Goal: Information Seeking & Learning: Learn about a topic

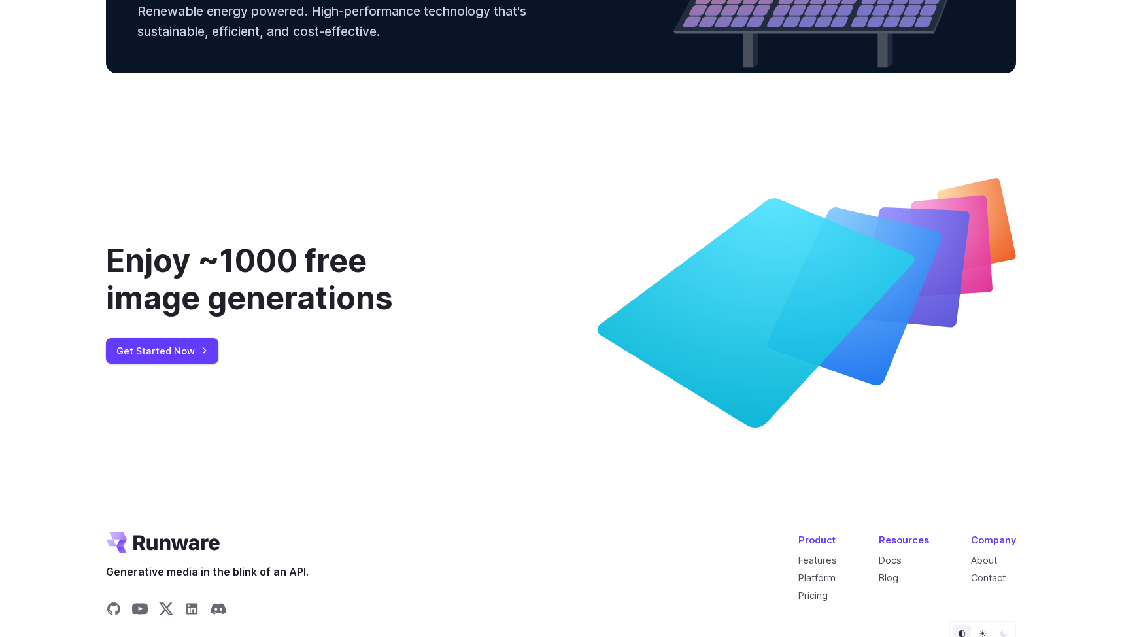
scroll to position [4845, 0]
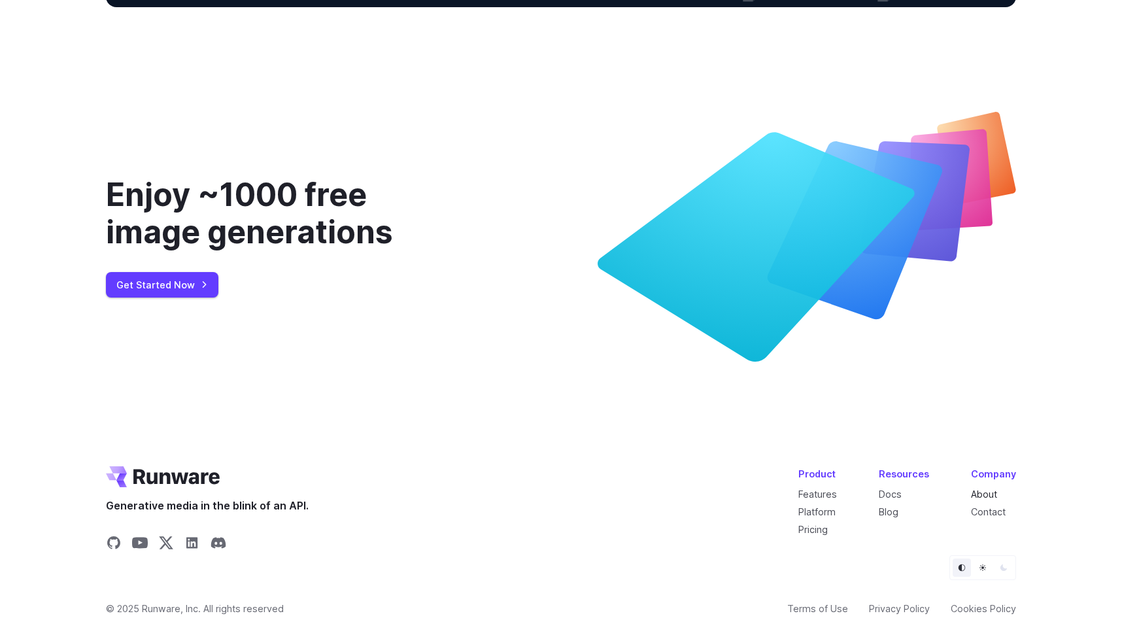
click at [977, 493] on link "About" at bounding box center [984, 494] width 26 height 11
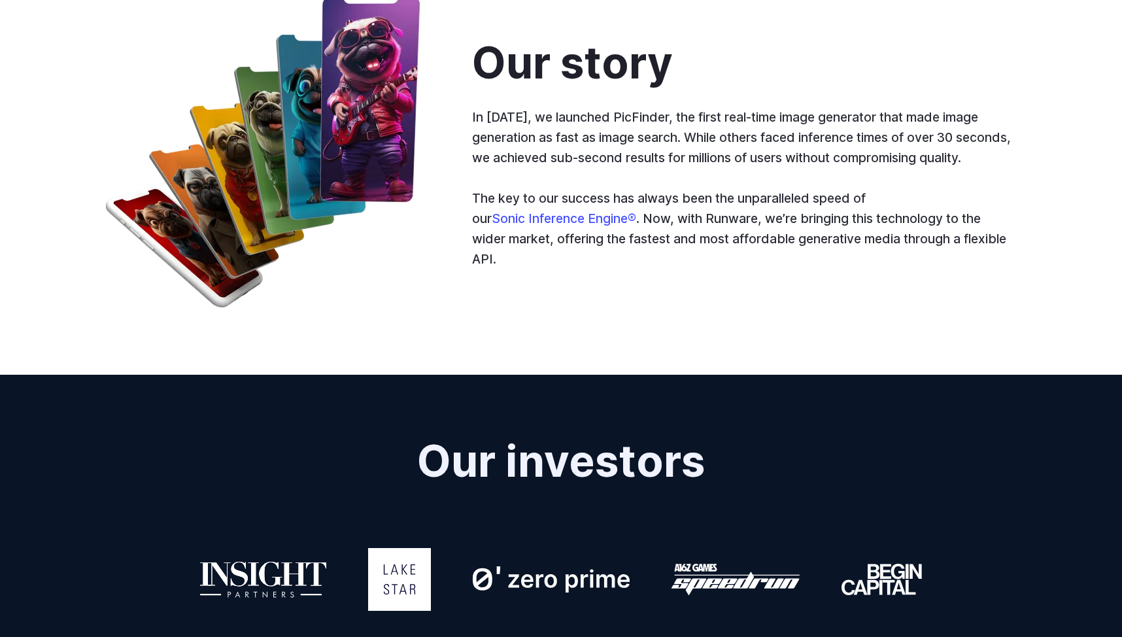
scroll to position [707, 0]
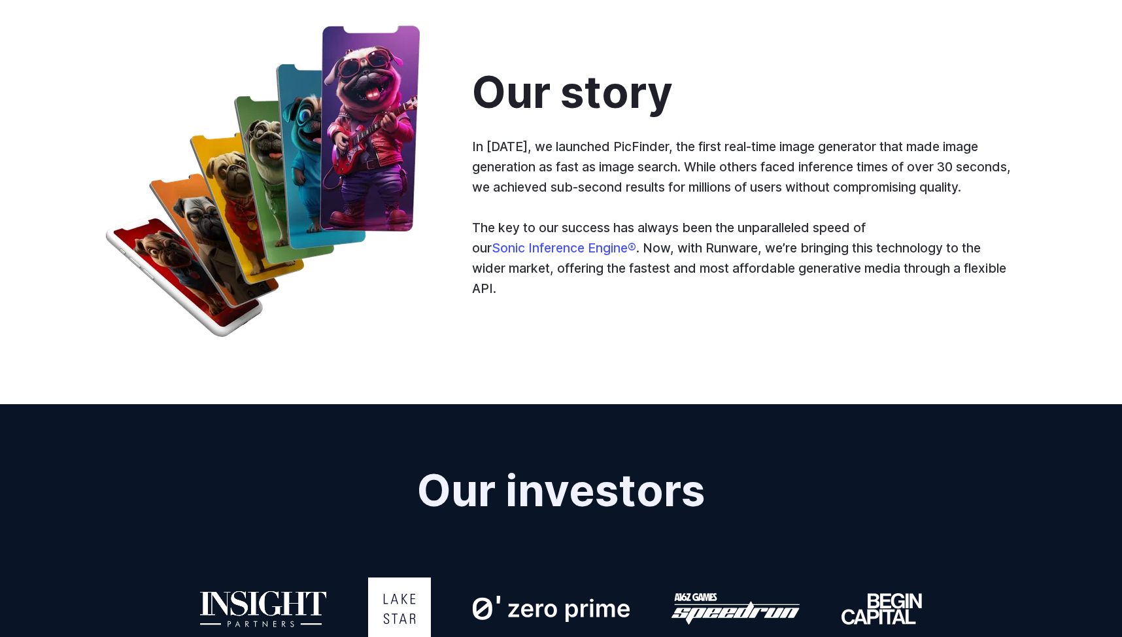
click at [535, 197] on p "In [DATE], we launched PicFinder, the first real-time image generator that made…" at bounding box center [744, 167] width 544 height 60
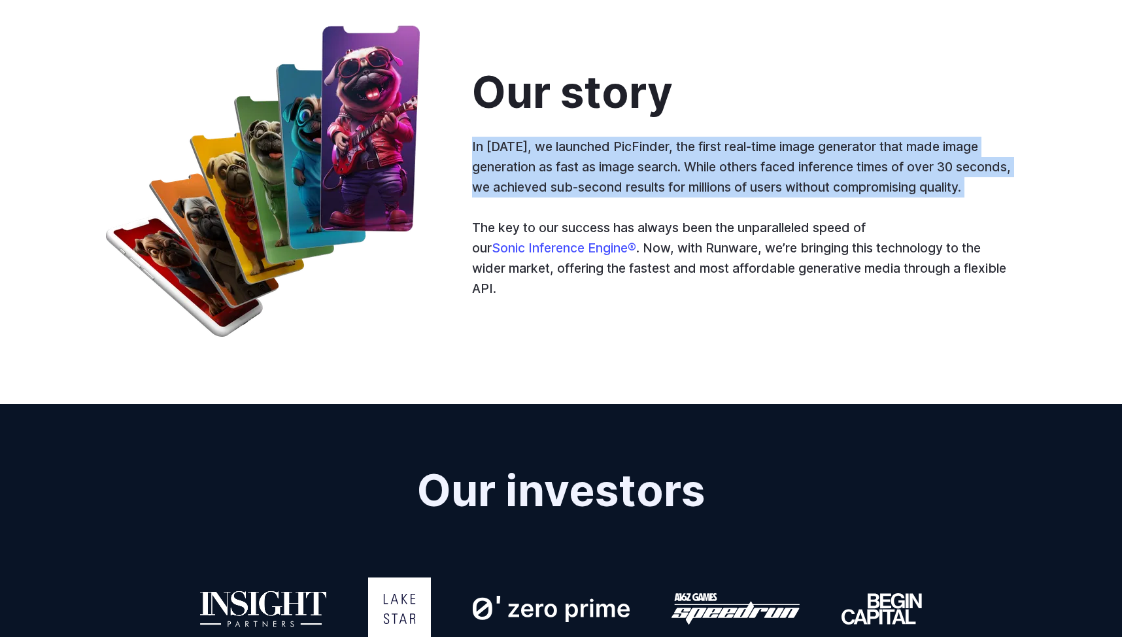
click at [535, 197] on p "In [DATE], we launched PicFinder, the first real-time image generator that made…" at bounding box center [744, 167] width 544 height 60
click at [534, 197] on p "In [DATE], we launched PicFinder, the first real-time image generator that made…" at bounding box center [744, 167] width 544 height 60
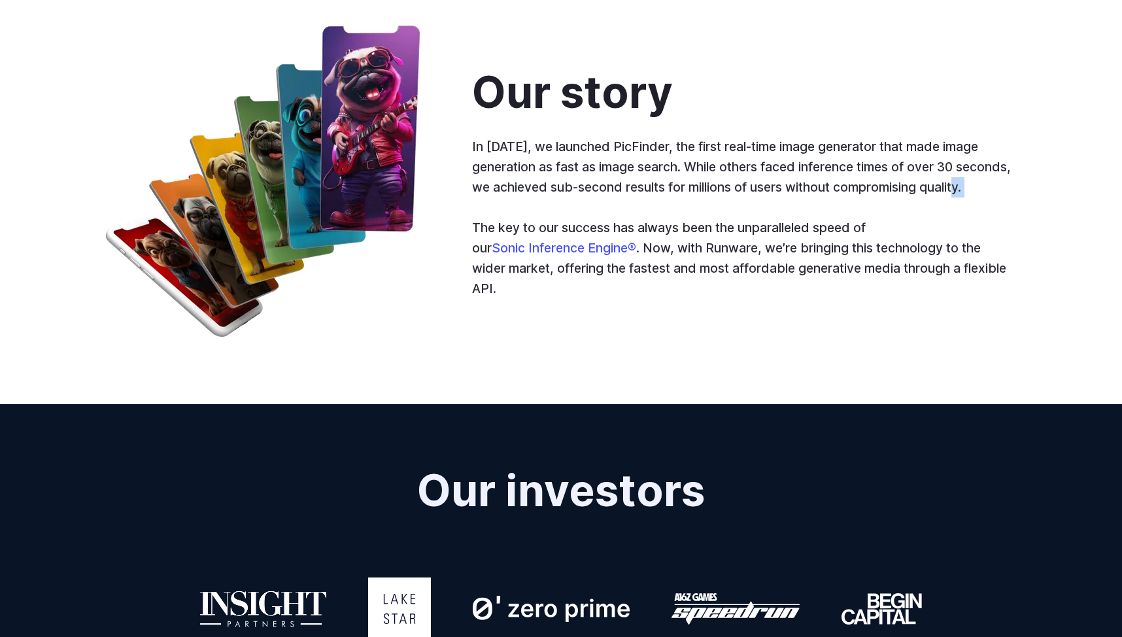
click at [534, 197] on p "In [DATE], we launched PicFinder, the first real-time image generator that made…" at bounding box center [744, 167] width 544 height 60
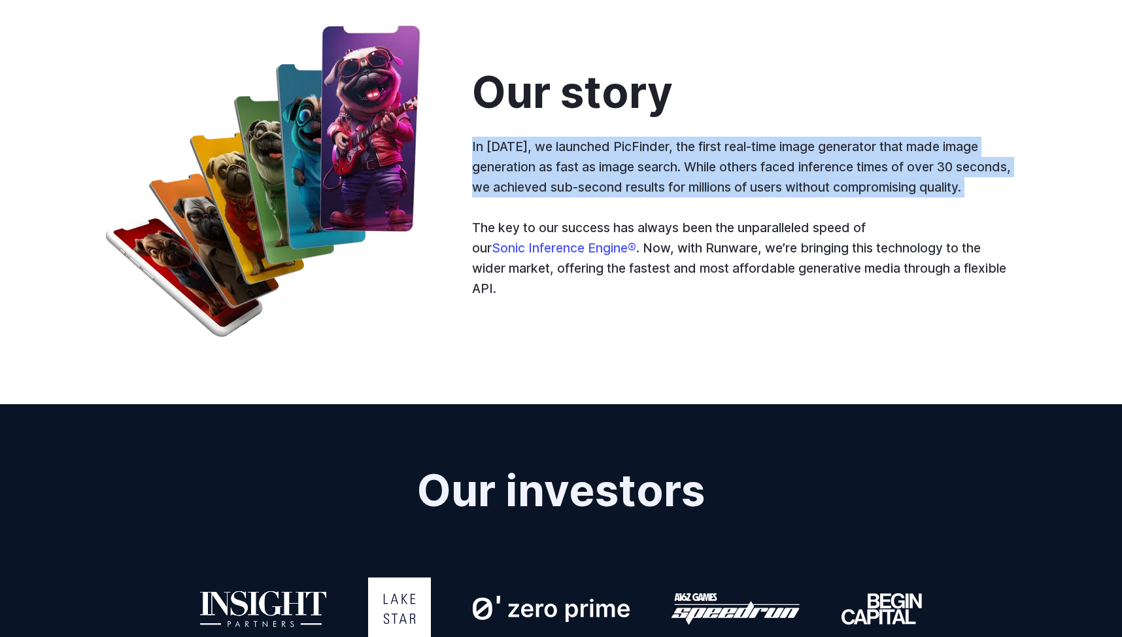
click at [534, 197] on p "In [DATE], we launched PicFinder, the first real-time image generator that made…" at bounding box center [744, 167] width 544 height 60
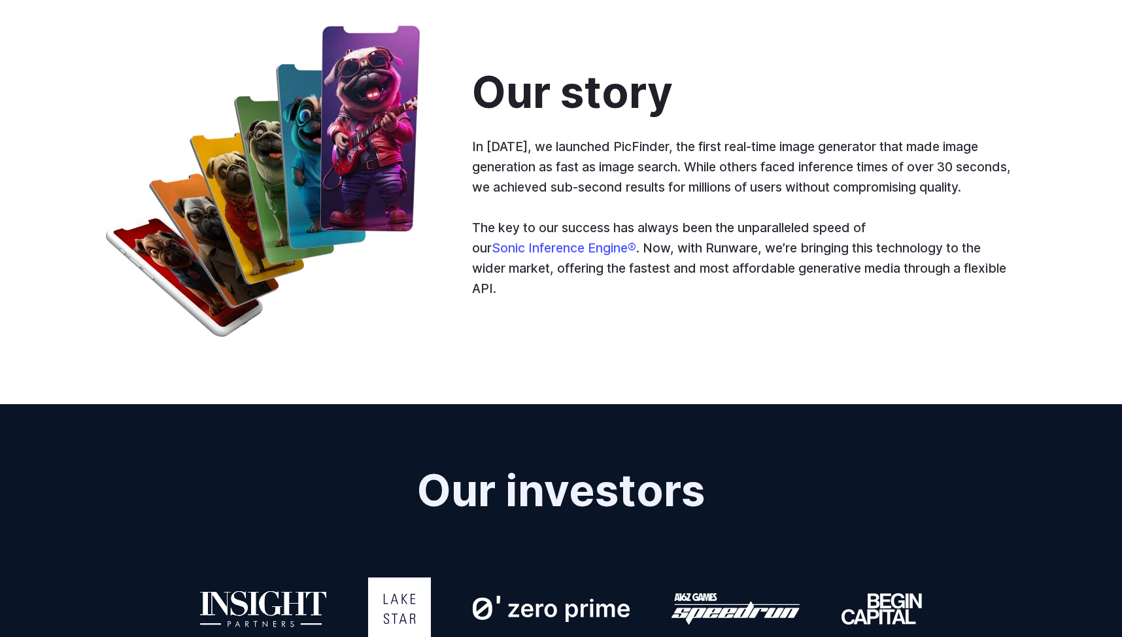
click at [534, 197] on p "In [DATE], we launched PicFinder, the first real-time image generator that made…" at bounding box center [744, 167] width 544 height 60
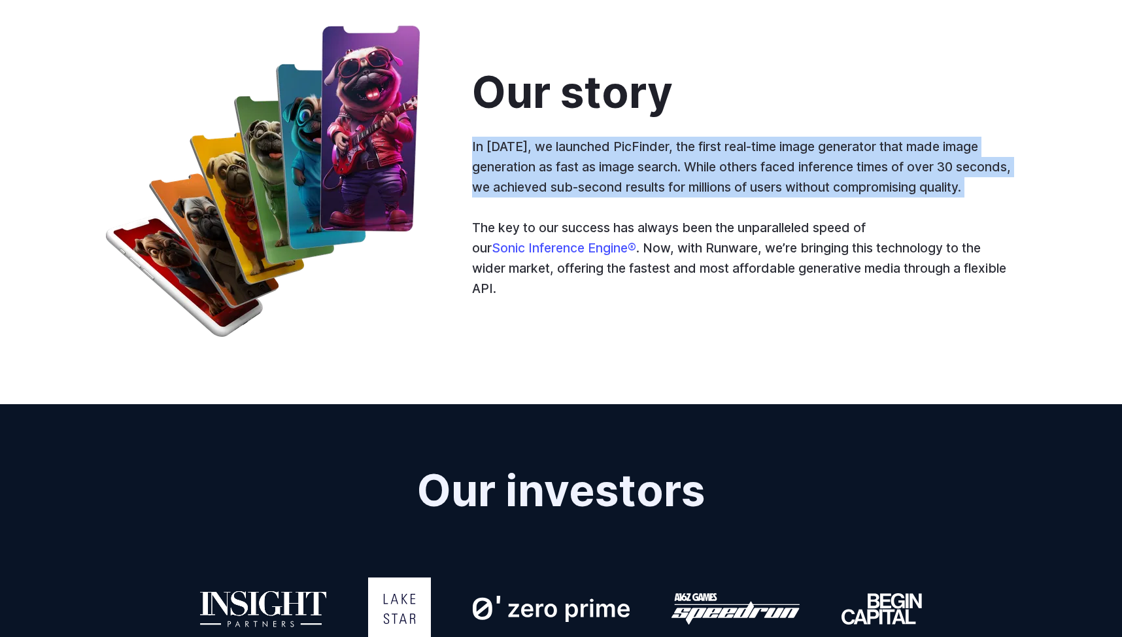
click at [534, 197] on p "In [DATE], we launched PicFinder, the first real-time image generator that made…" at bounding box center [744, 167] width 544 height 60
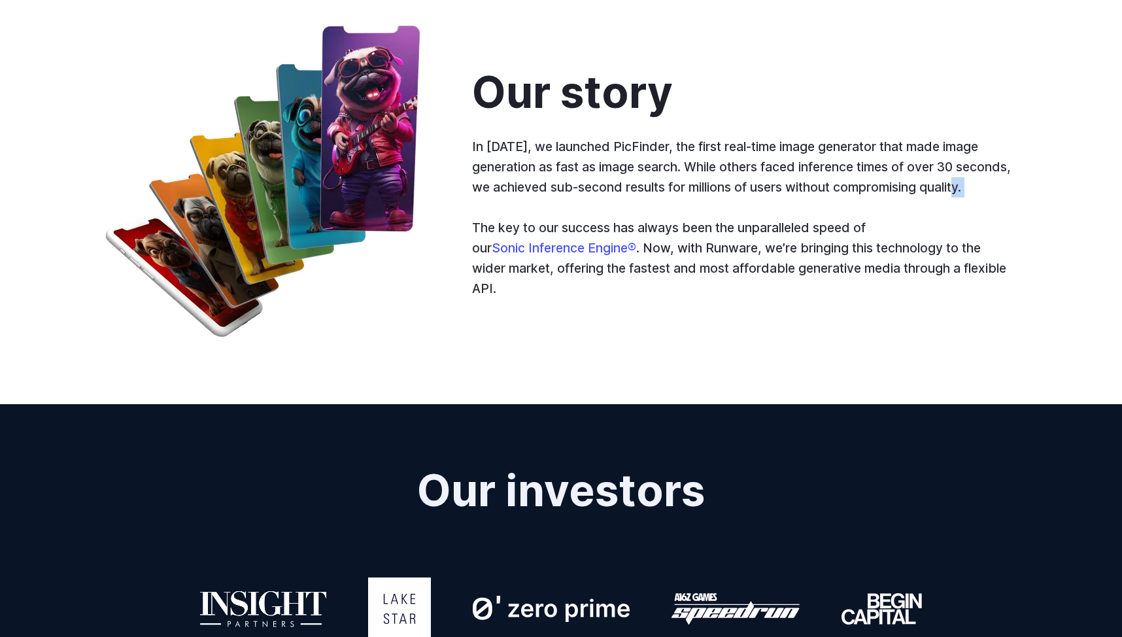
click at [534, 197] on p "In [DATE], we launched PicFinder, the first real-time image generator that made…" at bounding box center [744, 167] width 544 height 60
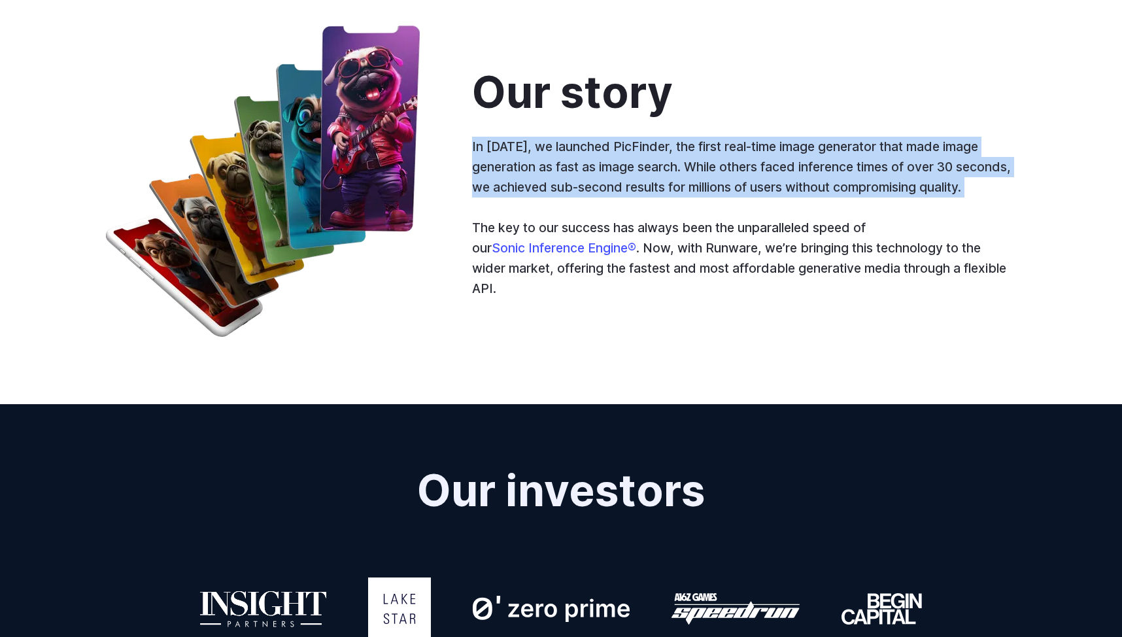
click at [534, 197] on p "In [DATE], we launched PicFinder, the first real-time image generator that made…" at bounding box center [744, 167] width 544 height 60
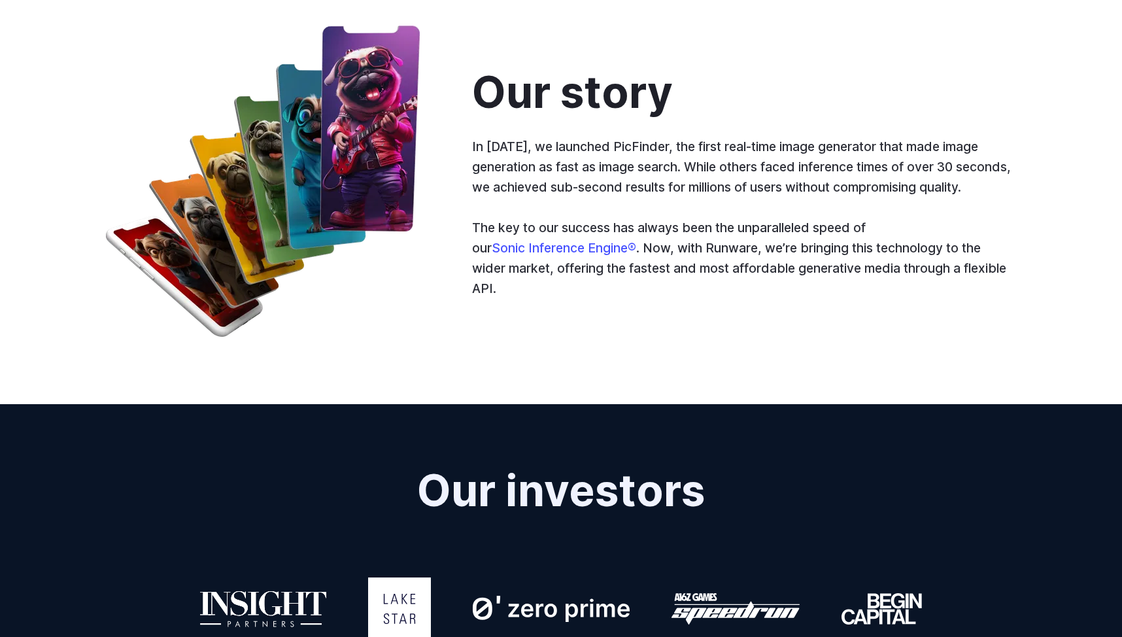
click at [646, 284] on p "The key to our success has always been the unparalleled speed of our Sonic Infe…" at bounding box center [744, 258] width 544 height 80
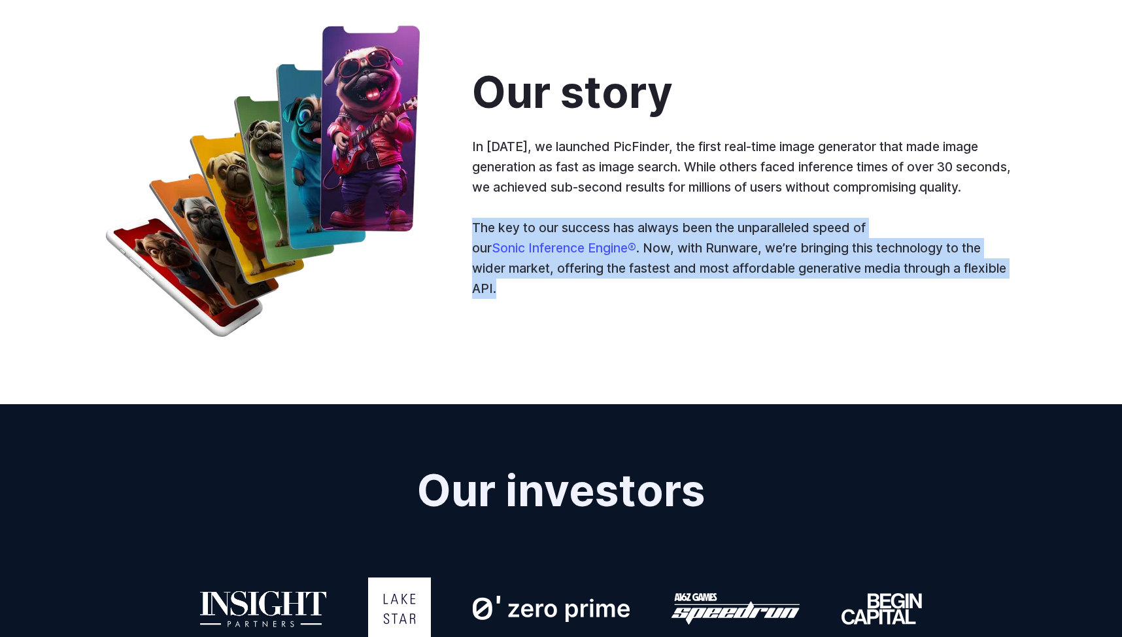
click at [646, 284] on p "The key to our success has always been the unparalleled speed of our Sonic Infe…" at bounding box center [744, 258] width 544 height 80
click at [646, 292] on p "The key to our success has always been the unparalleled speed of our Sonic Infe…" at bounding box center [744, 258] width 544 height 80
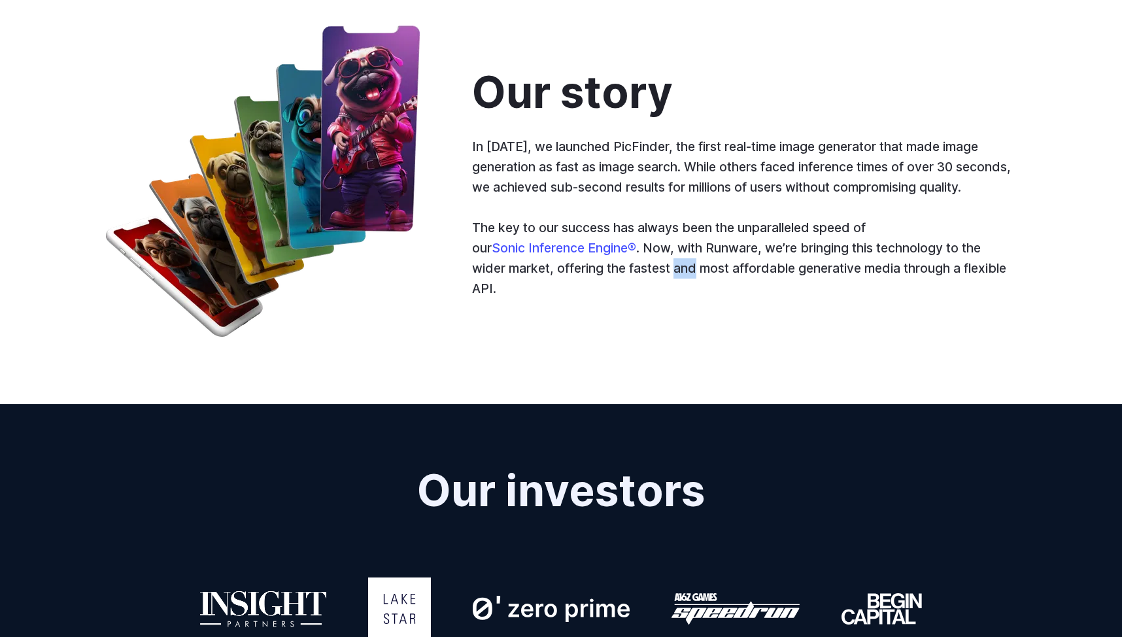
click at [646, 292] on p "The key to our success has always been the unparalleled speed of our Sonic Infe…" at bounding box center [744, 258] width 544 height 80
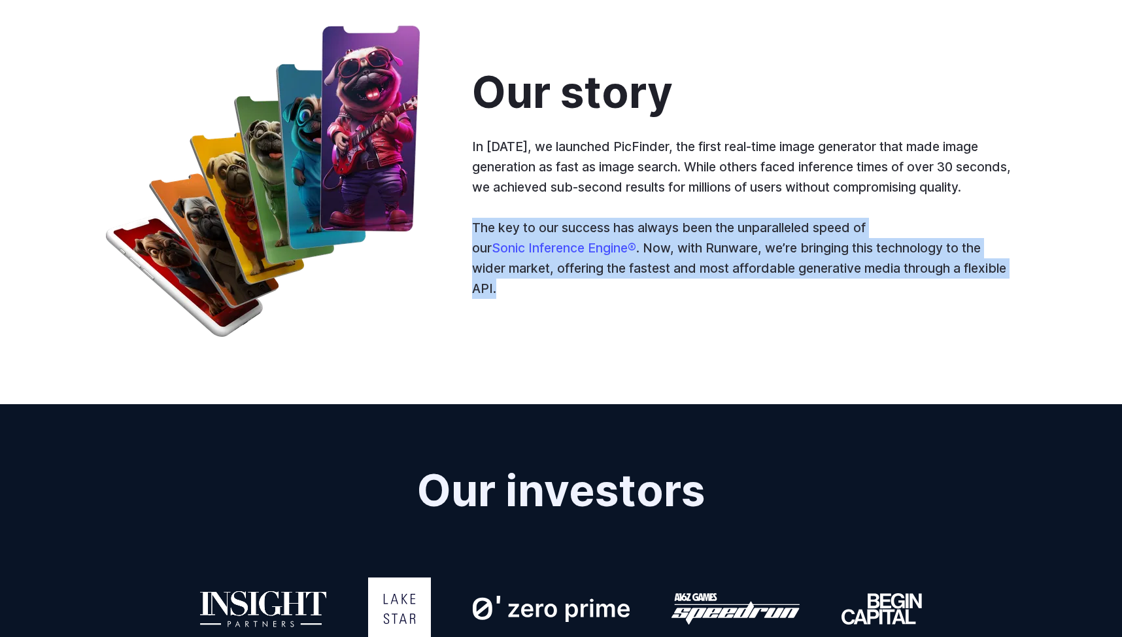
click at [646, 292] on p "The key to our success has always been the unparalleled speed of our Sonic Infe…" at bounding box center [744, 258] width 544 height 80
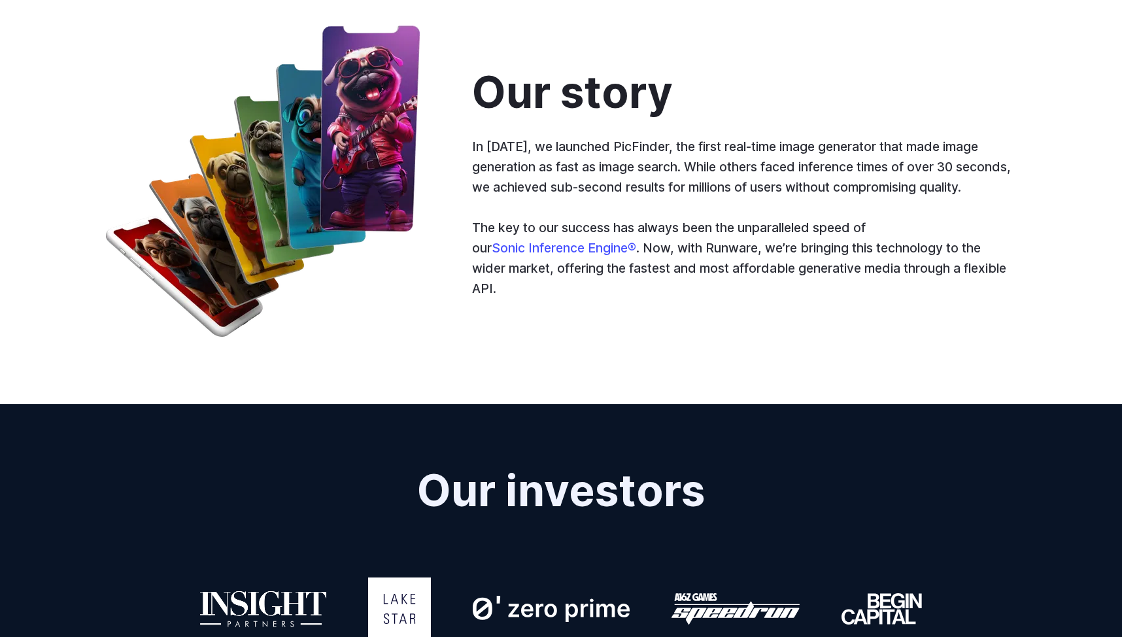
click at [646, 292] on p "The key to our success has always been the unparalleled speed of our Sonic Infe…" at bounding box center [744, 258] width 544 height 80
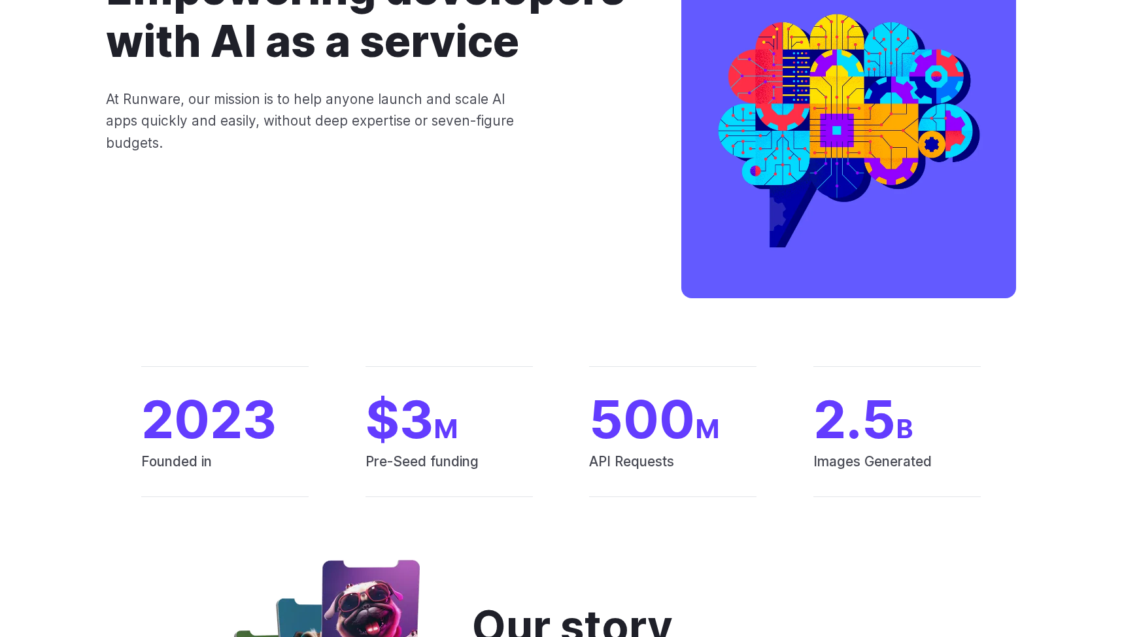
scroll to position [0, 0]
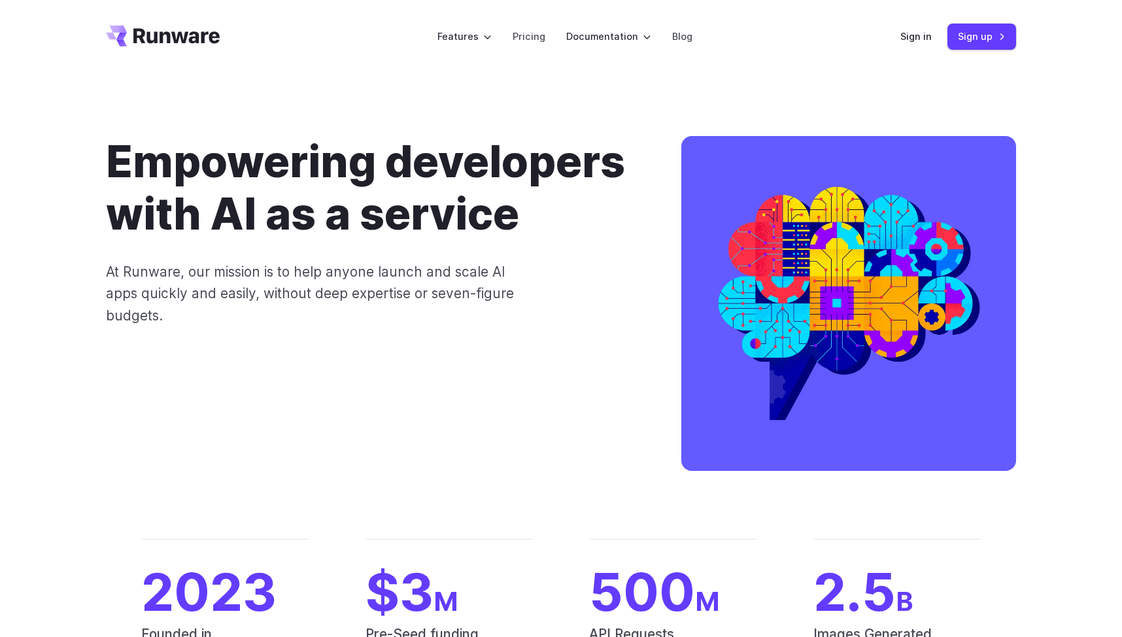
click at [194, 35] on icon "Go to /" at bounding box center [163, 36] width 114 height 21
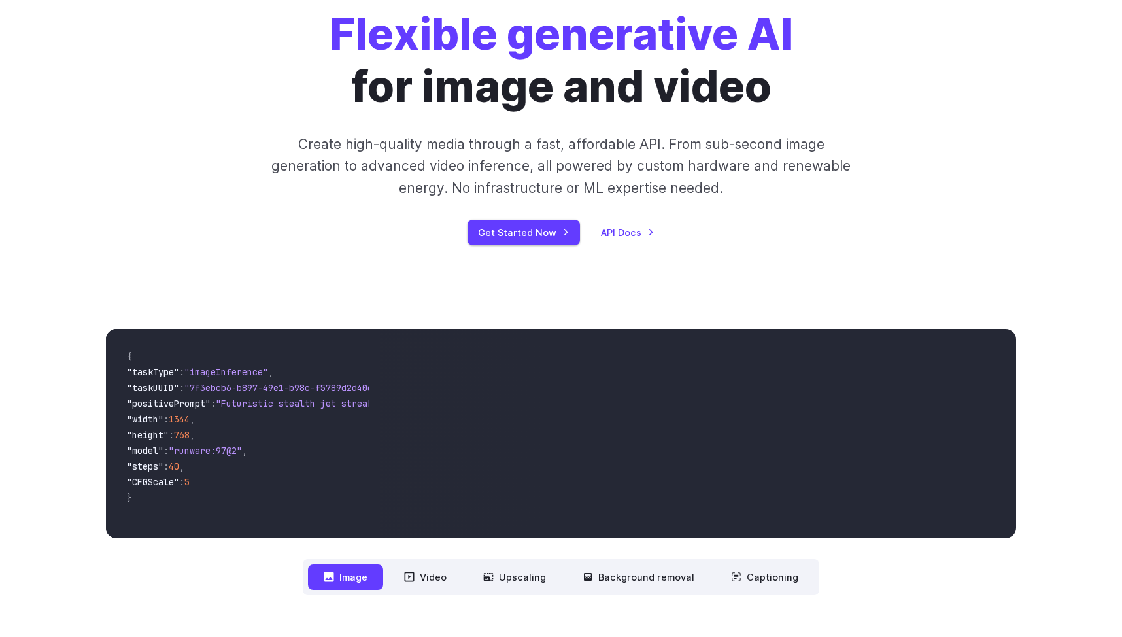
scroll to position [122, 0]
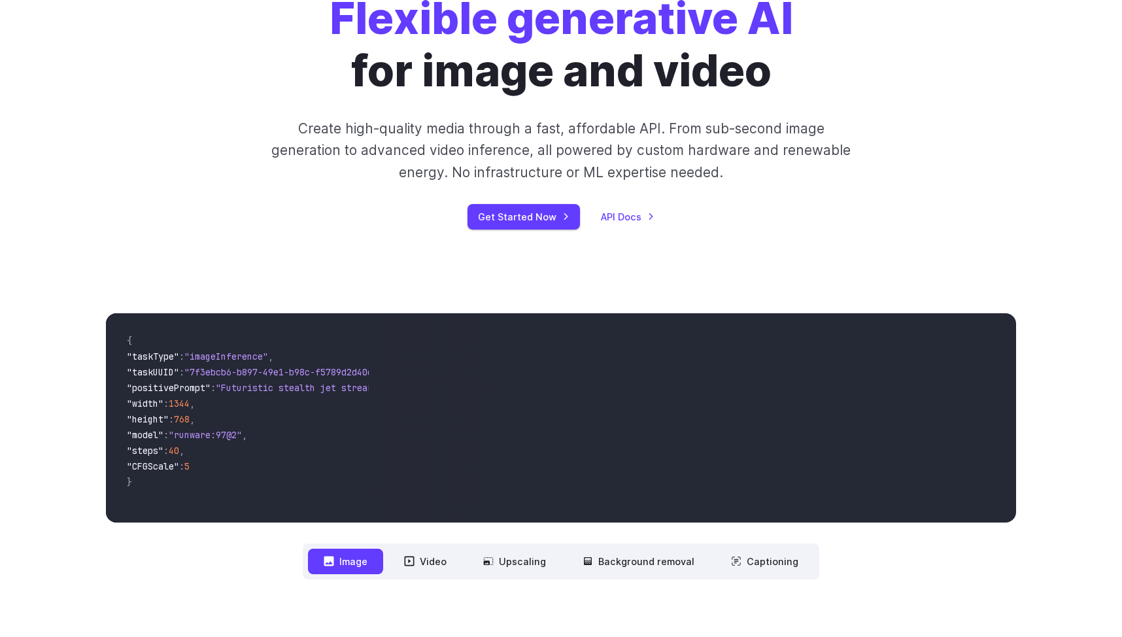
click at [381, 163] on p "Create high-quality media through a fast, affordable API. From sub-second image…" at bounding box center [561, 150] width 583 height 65
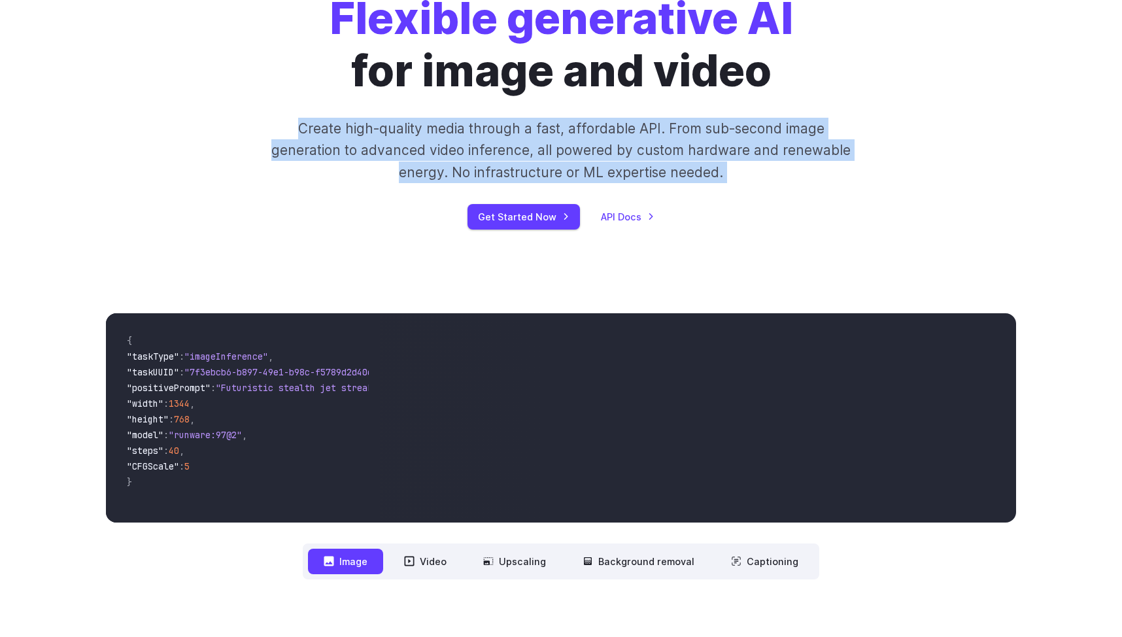
click at [381, 163] on p "Create high-quality media through a fast, affordable API. From sub-second image…" at bounding box center [561, 150] width 583 height 65
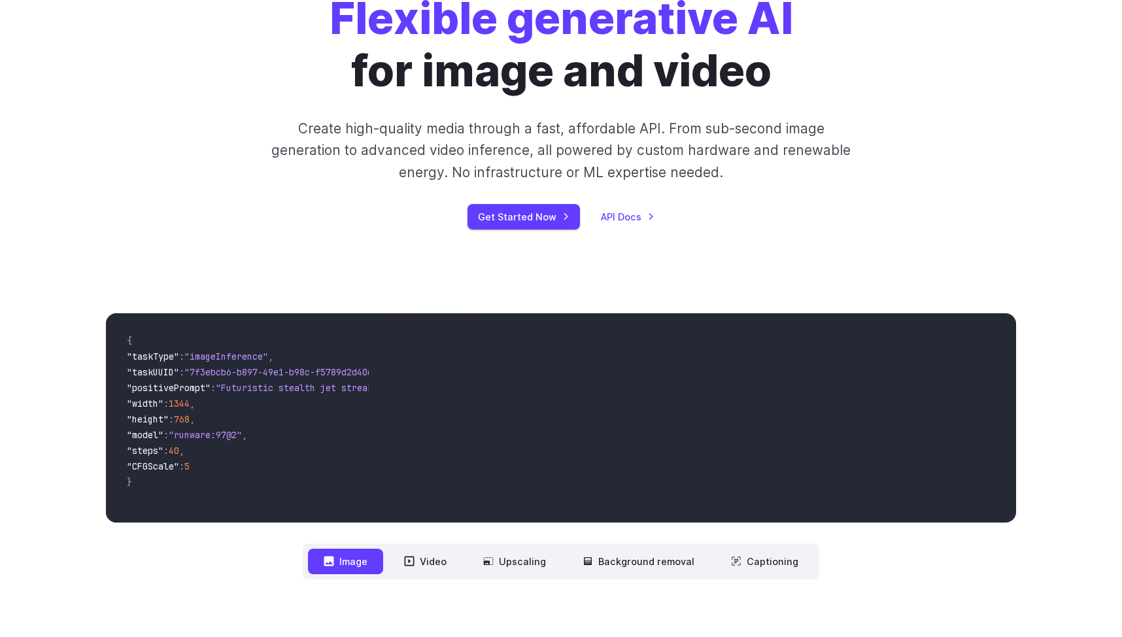
click at [381, 177] on p "Create high-quality media through a fast, affordable API. From sub-second image…" at bounding box center [561, 150] width 583 height 65
click at [380, 174] on p "Create high-quality media through a fast, affordable API. From sub-second image…" at bounding box center [561, 150] width 583 height 65
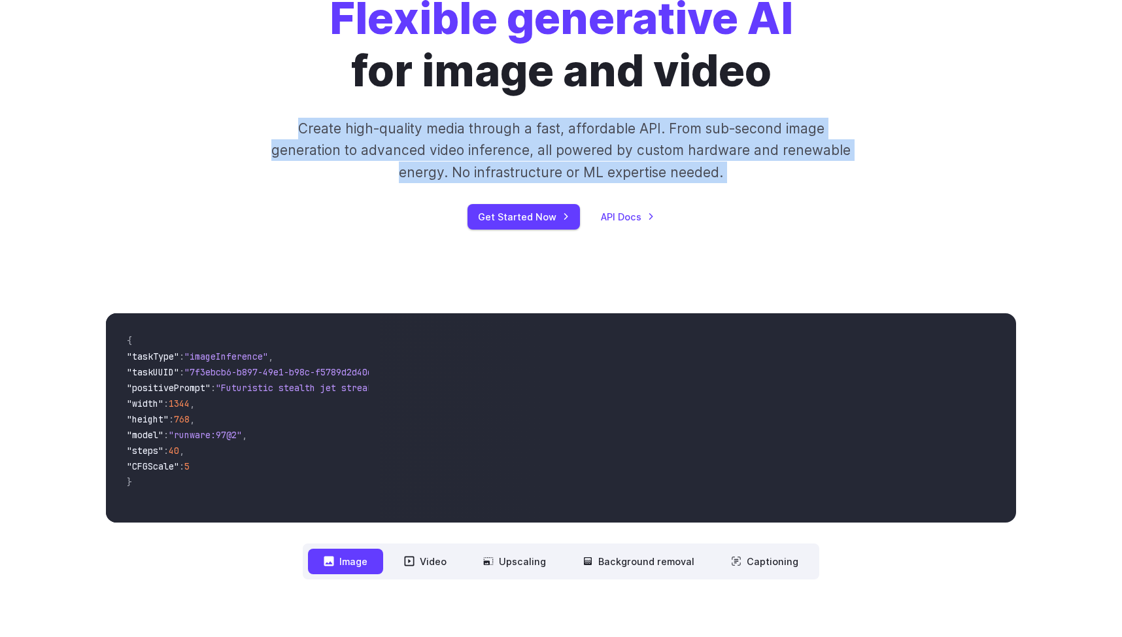
click at [380, 174] on p "Create high-quality media through a fast, affordable API. From sub-second image…" at bounding box center [561, 150] width 583 height 65
click at [381, 183] on div "Flexible generative AI for image and video Create high-quality media through a …" at bounding box center [561, 111] width 729 height 237
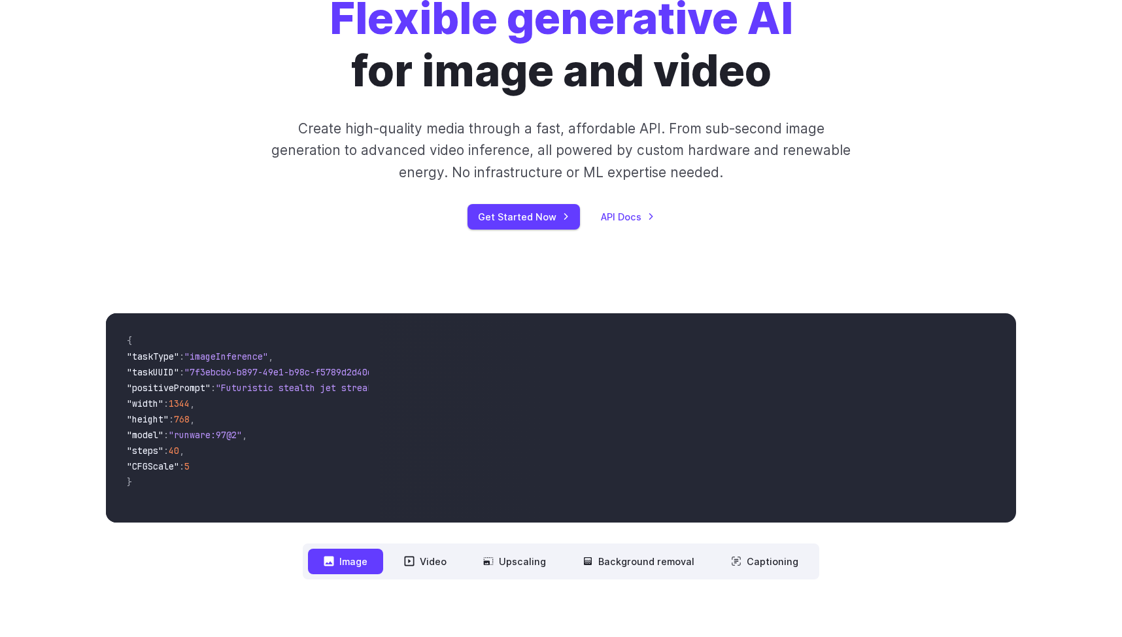
click at [381, 183] on div "Flexible generative AI for image and video Create high-quality media through a …" at bounding box center [561, 111] width 729 height 237
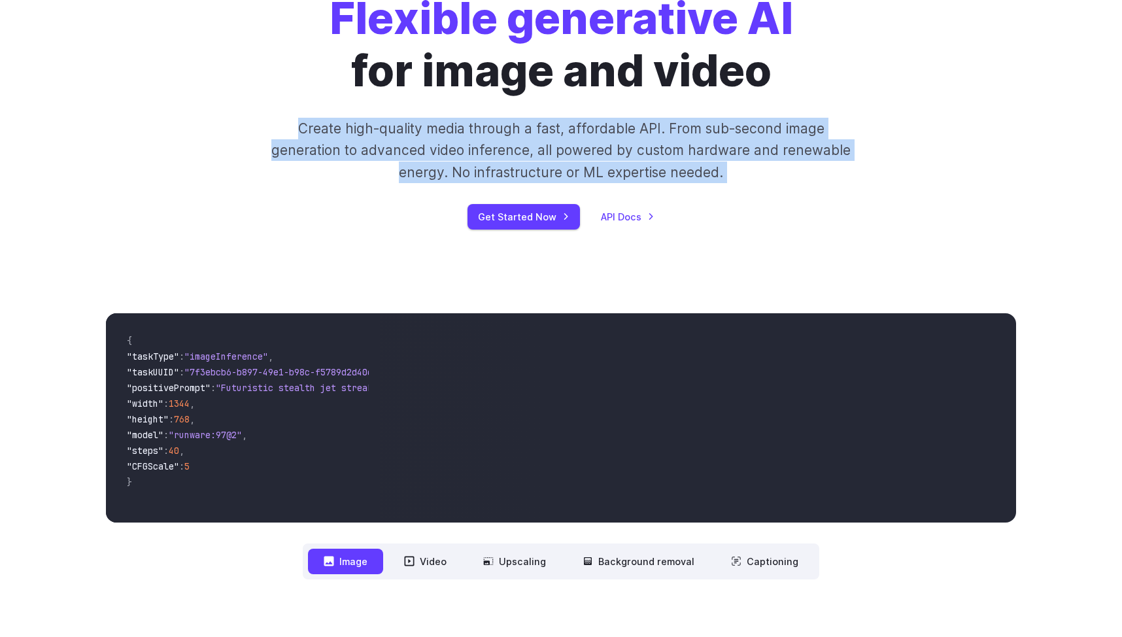
click at [381, 183] on div "Flexible generative AI for image and video Create high-quality media through a …" at bounding box center [561, 111] width 729 height 237
click at [381, 194] on div "Flexible generative AI for image and video Create high-quality media through a …" at bounding box center [561, 111] width 729 height 237
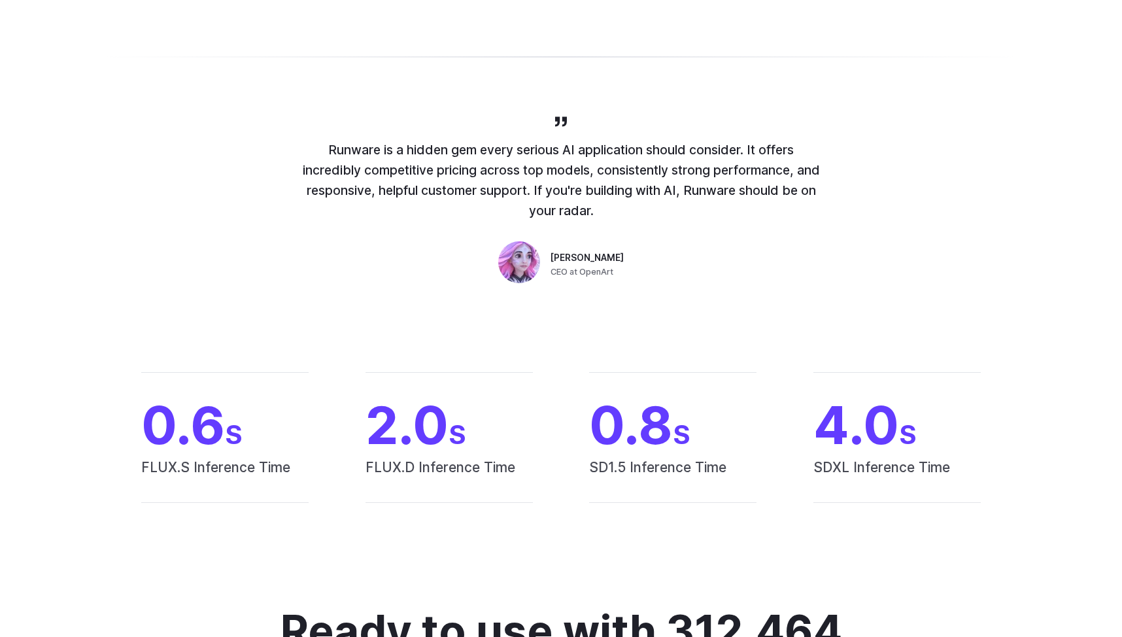
scroll to position [842, 0]
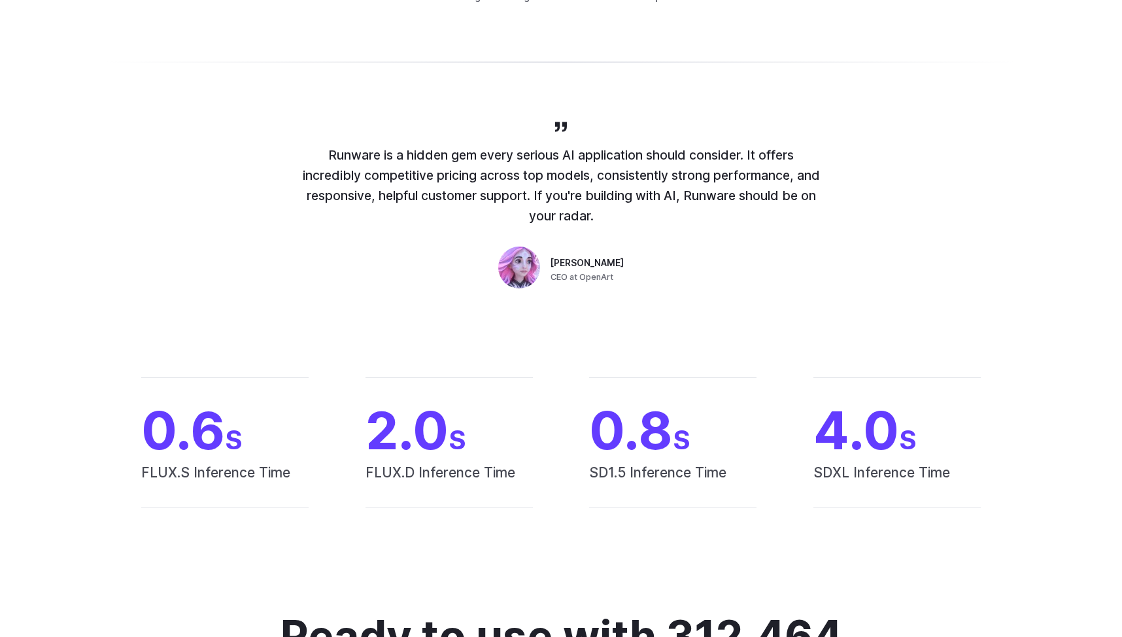
click at [382, 194] on p "Runware is a hidden gem every serious AI application should consider. It offers…" at bounding box center [561, 185] width 523 height 80
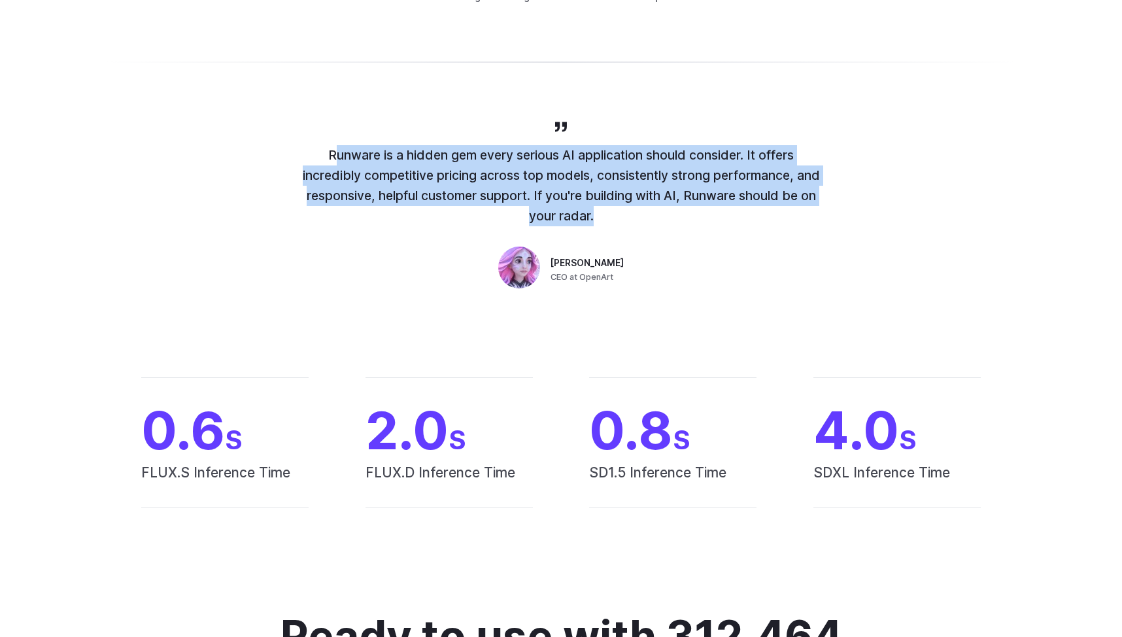
click at [382, 194] on p "Runware is a hidden gem every serious AI application should consider. It offers…" at bounding box center [561, 185] width 523 height 80
click at [383, 198] on p "Runware is a hidden gem every serious AI application should consider. It offers…" at bounding box center [561, 185] width 523 height 80
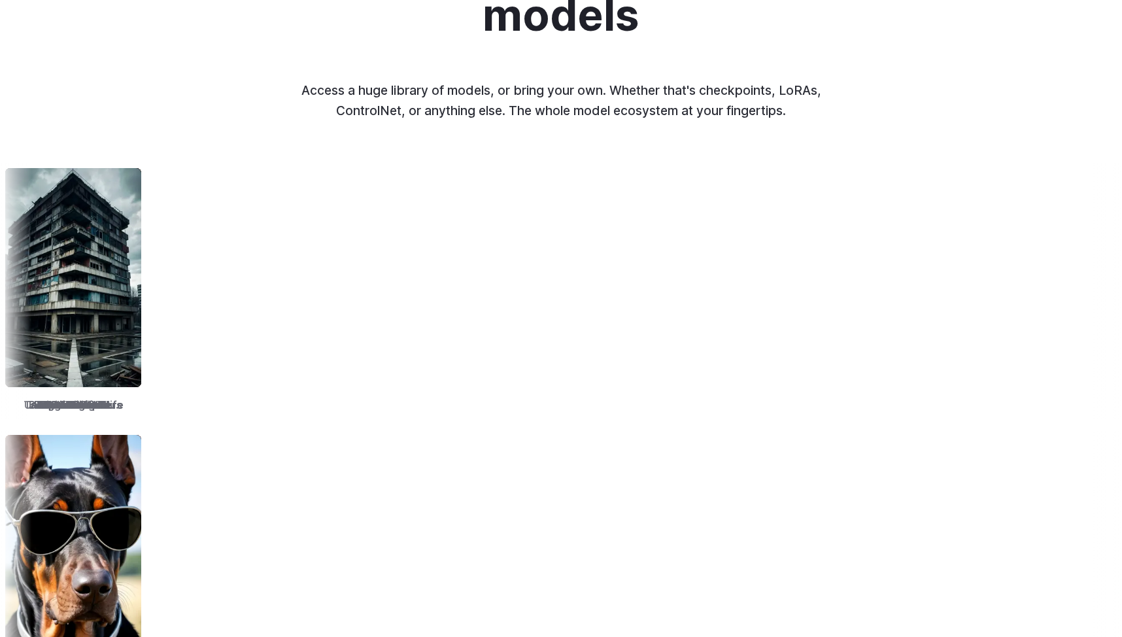
scroll to position [1391, 0]
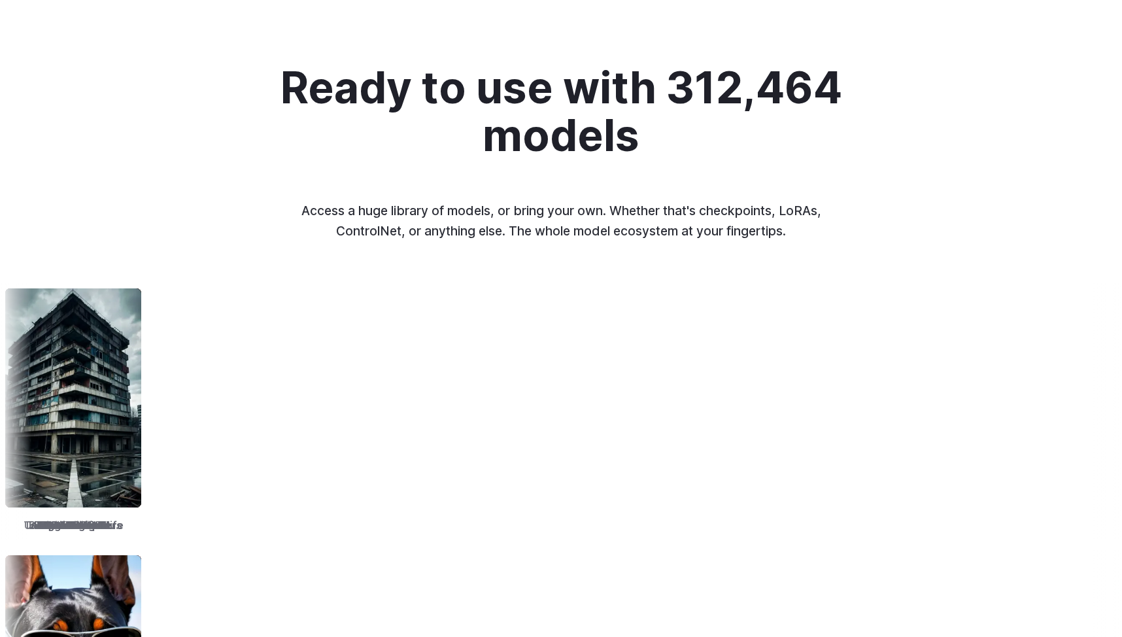
click at [425, 210] on p "Access a huge library of models, or bring your own. Whether that's checkpoints,…" at bounding box center [561, 221] width 544 height 40
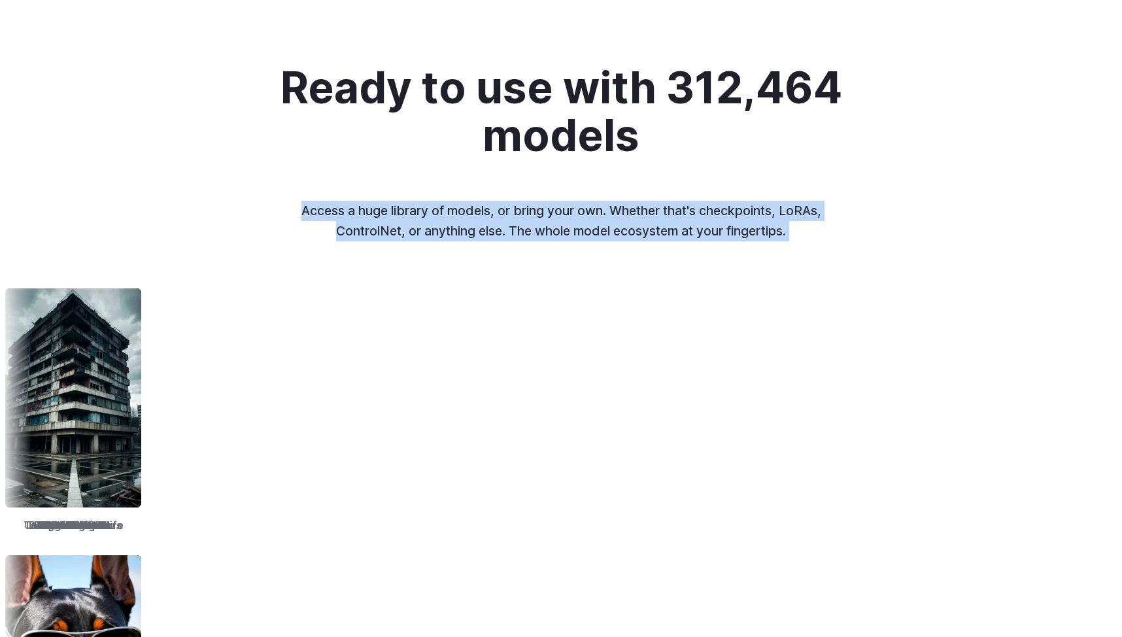
click at [425, 210] on p "Access a huge library of models, or bring your own. Whether that's checkpoints,…" at bounding box center [561, 221] width 544 height 40
click at [426, 228] on p "Access a huge library of models, or bring your own. Whether that's checkpoints,…" at bounding box center [561, 221] width 544 height 40
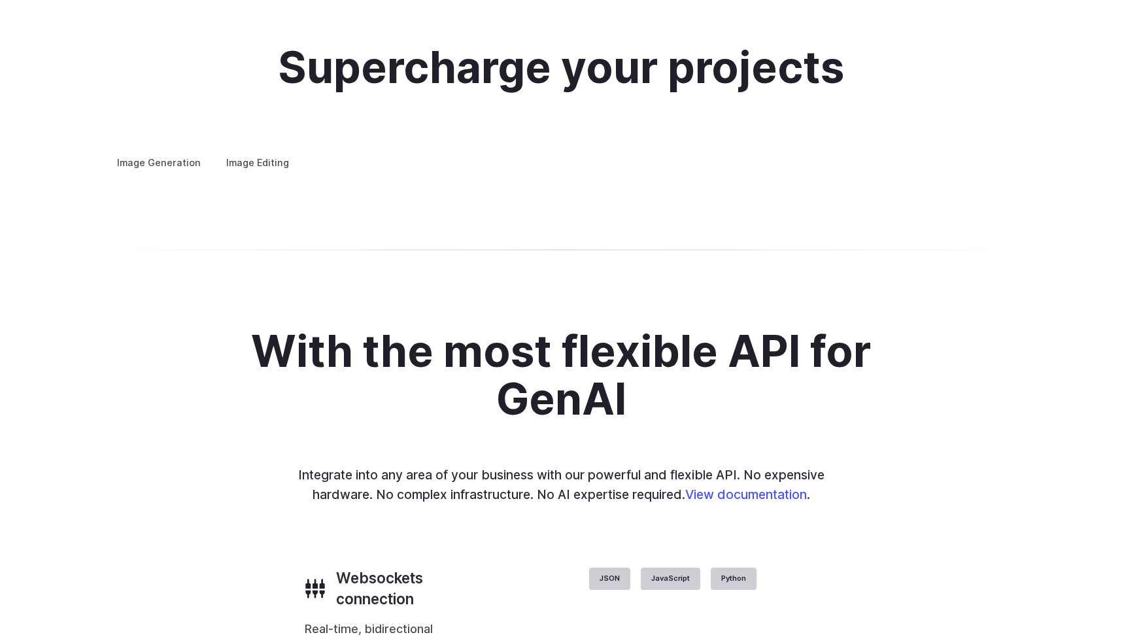
scroll to position [2582, 0]
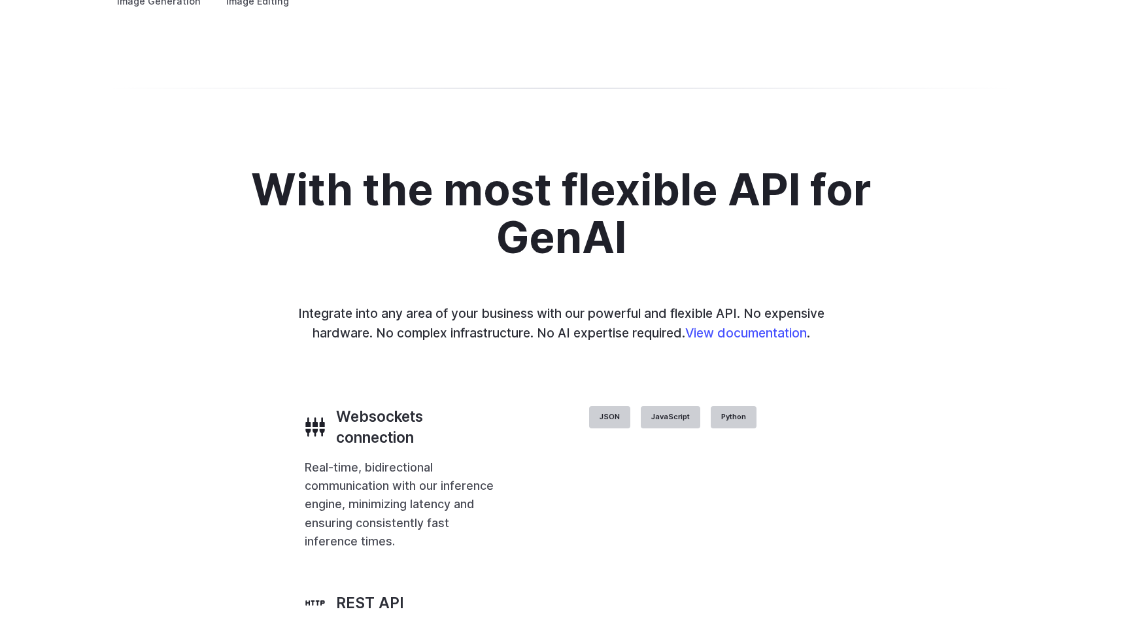
click at [0, 0] on summary "Concept design" at bounding box center [0, 0] width 0 height 0
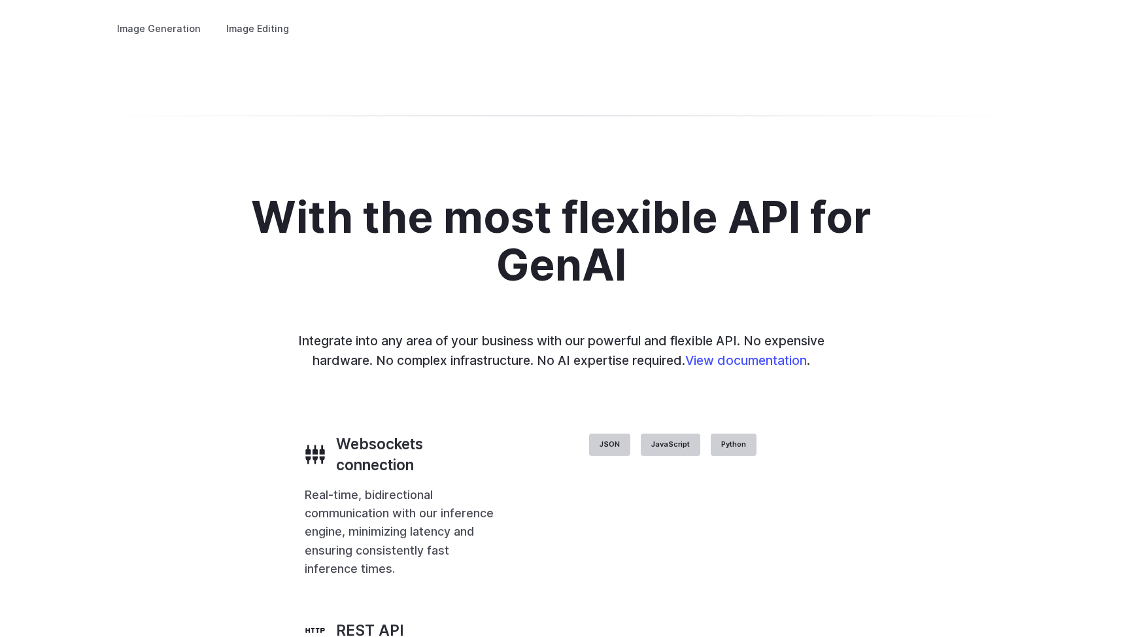
click at [0, 0] on summary "Creative styling" at bounding box center [0, 0] width 0 height 0
click at [0, 0] on summary "Architecture" at bounding box center [0, 0] width 0 height 0
click at [0, 0] on summary "Product design" at bounding box center [0, 0] width 0 height 0
click at [0, 0] on summary "Personalized assets" at bounding box center [0, 0] width 0 height 0
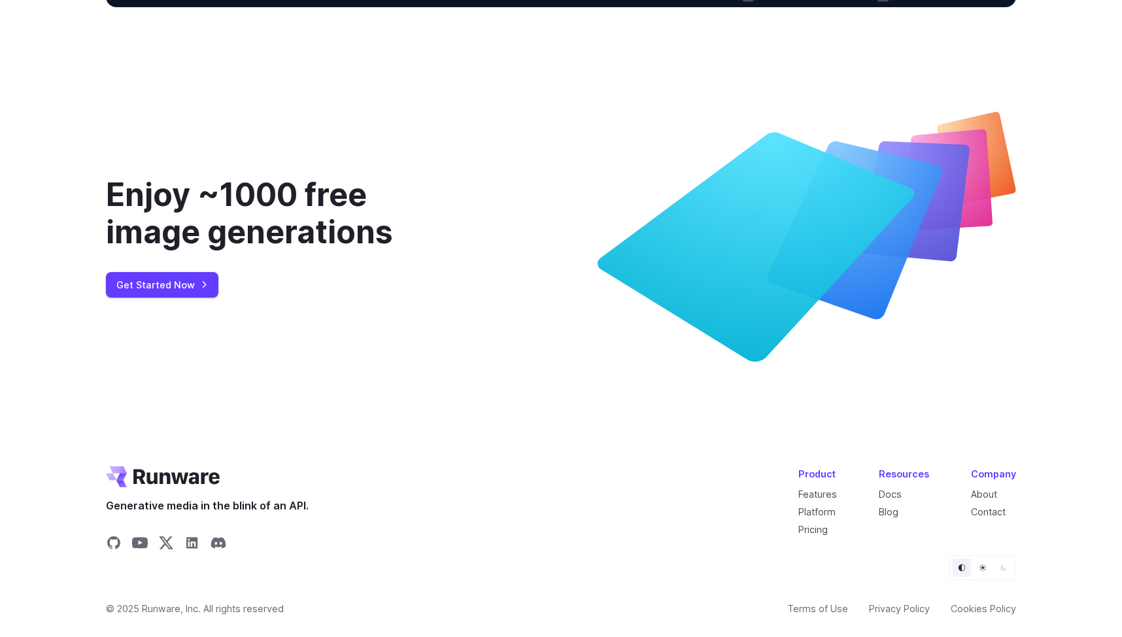
scroll to position [4845, 0]
